Goal: Task Accomplishment & Management: Manage account settings

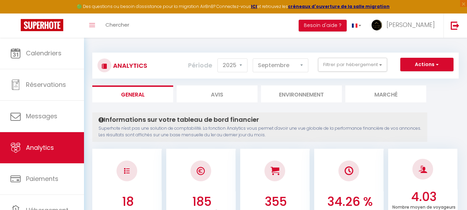
select select "2025"
select select "9"
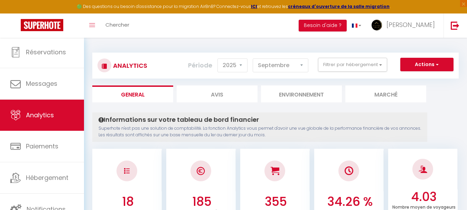
scroll to position [33, 0]
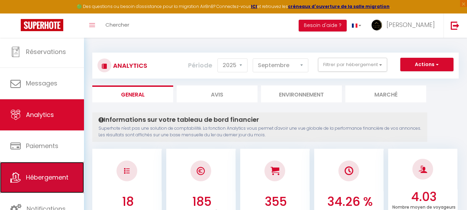
click at [38, 166] on link "Hébergement" at bounding box center [42, 177] width 84 height 31
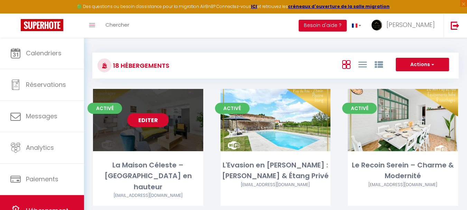
click at [149, 119] on link "Editer" at bounding box center [147, 120] width 41 height 14
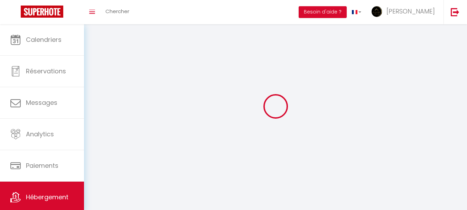
select select
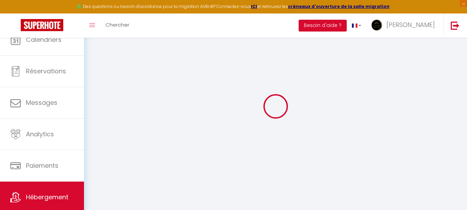
select select
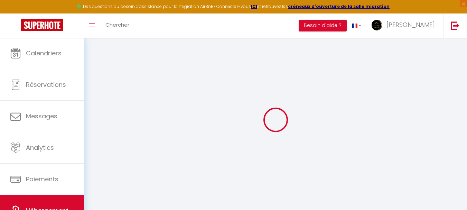
select select
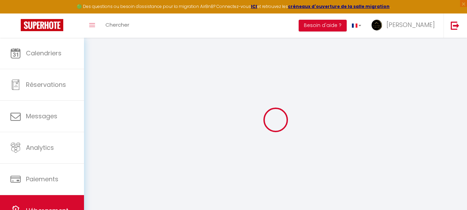
select select
select select "+ 22 %"
select select "+ 20 %"
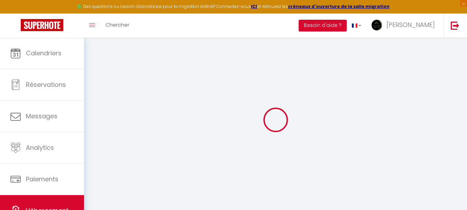
select select "+ 1 %"
checkbox input "false"
checkbox input "true"
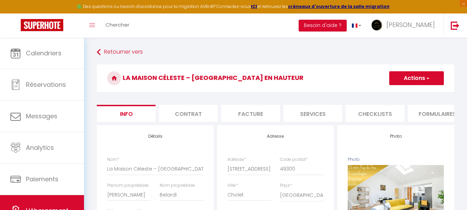
scroll to position [0, 265]
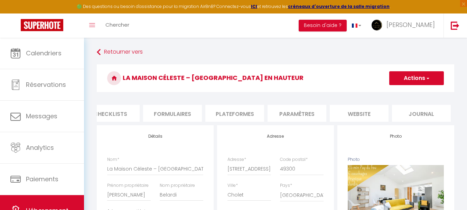
click at [311, 112] on li "Paramètres" at bounding box center [297, 113] width 59 height 17
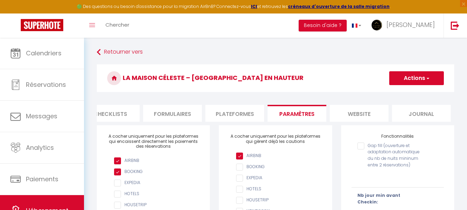
click at [252, 113] on li "Plateformes" at bounding box center [234, 113] width 59 height 17
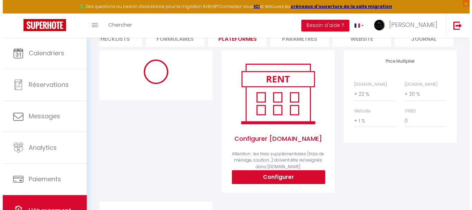
scroll to position [104, 0]
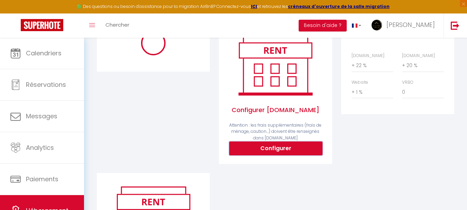
click at [264, 152] on button "Configurer" at bounding box center [275, 148] width 93 height 14
type input "[PERSON_NAME][EMAIL_ADDRESS][PERSON_NAME][DOMAIN_NAME]"
type input "[EMAIL_ADDRESS][DOMAIN_NAME]"
select select
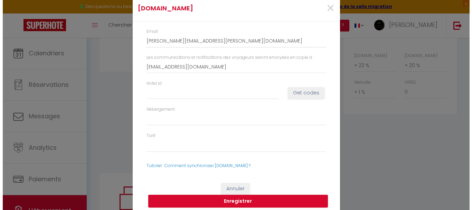
scroll to position [0, 260]
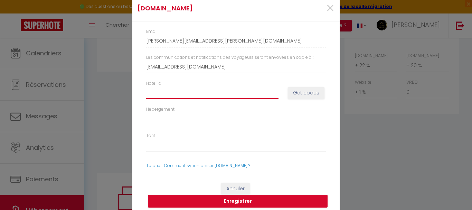
click at [246, 95] on input "Hotel id" at bounding box center [212, 93] width 132 height 12
paste input "14917918"
type input "14917918"
select select
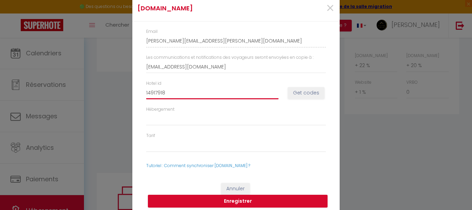
type input "14917918"
click at [297, 95] on button "Get codes" at bounding box center [306, 93] width 37 height 12
select select
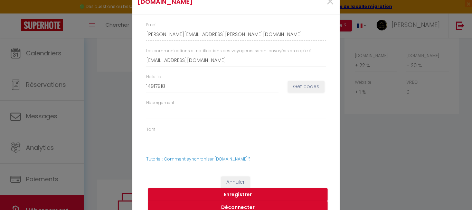
scroll to position [11, 0]
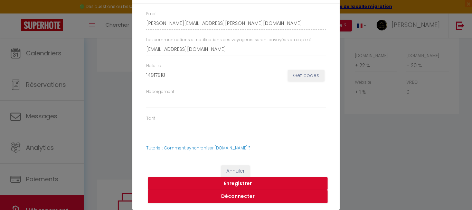
select select "365"
select select "EUR"
select select "19002-1476927942803386497"
click at [243, 183] on button "Enregistrer" at bounding box center [238, 183] width 180 height 13
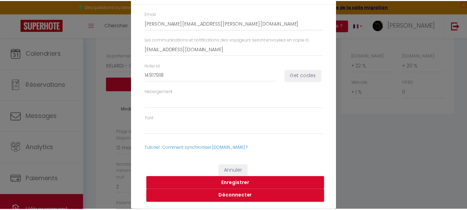
scroll to position [2, 0]
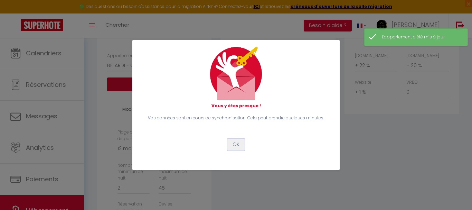
click at [241, 145] on button "OK" at bounding box center [235, 145] width 17 height 12
